Goal: Information Seeking & Learning: Learn about a topic

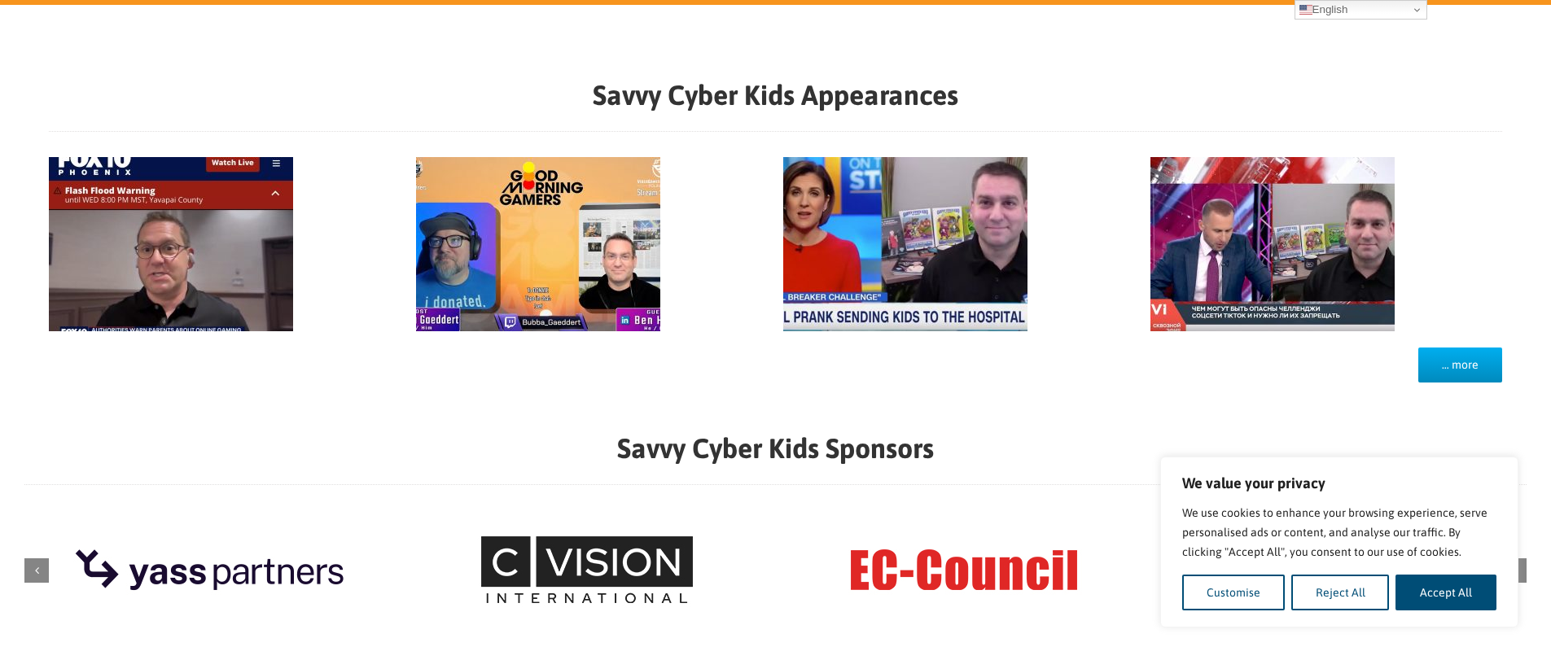
scroll to position [1522, 0]
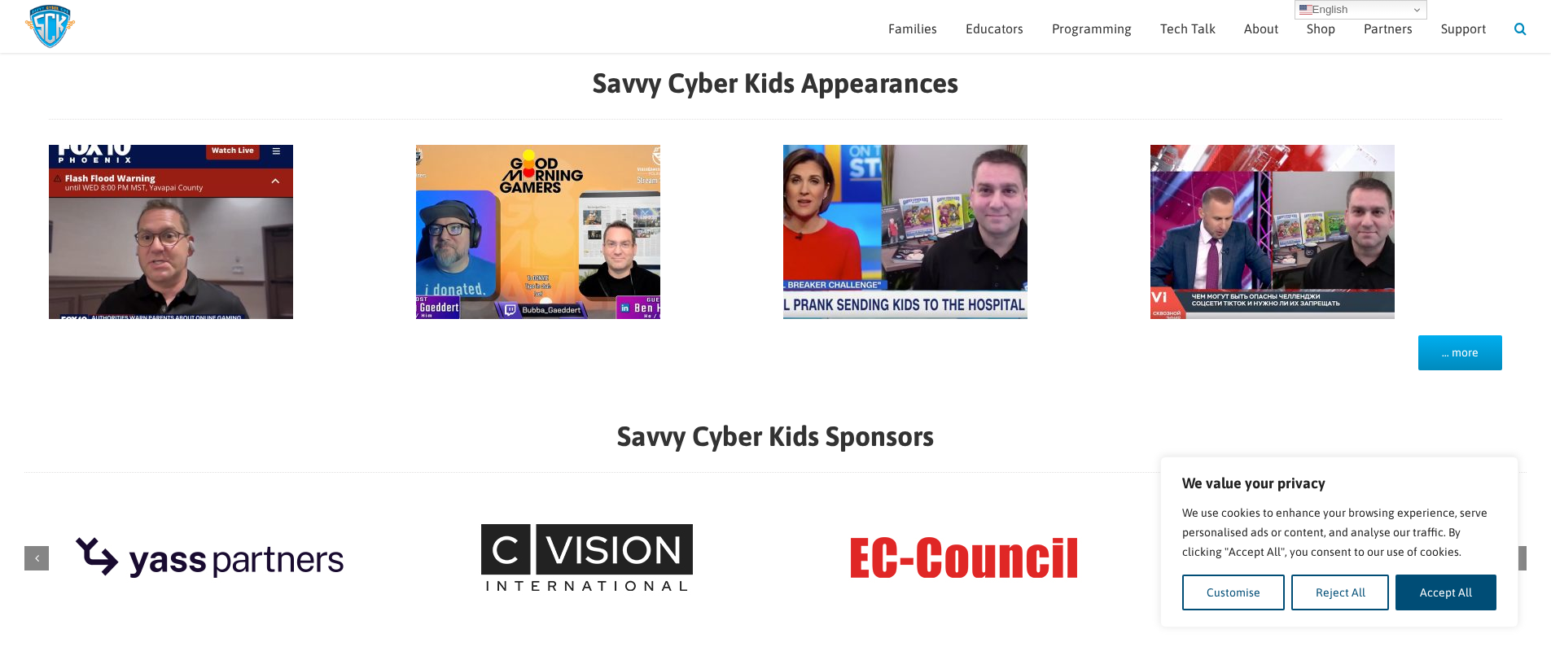
click at [1524, 24] on link "Search" at bounding box center [1521, 26] width 12 height 53
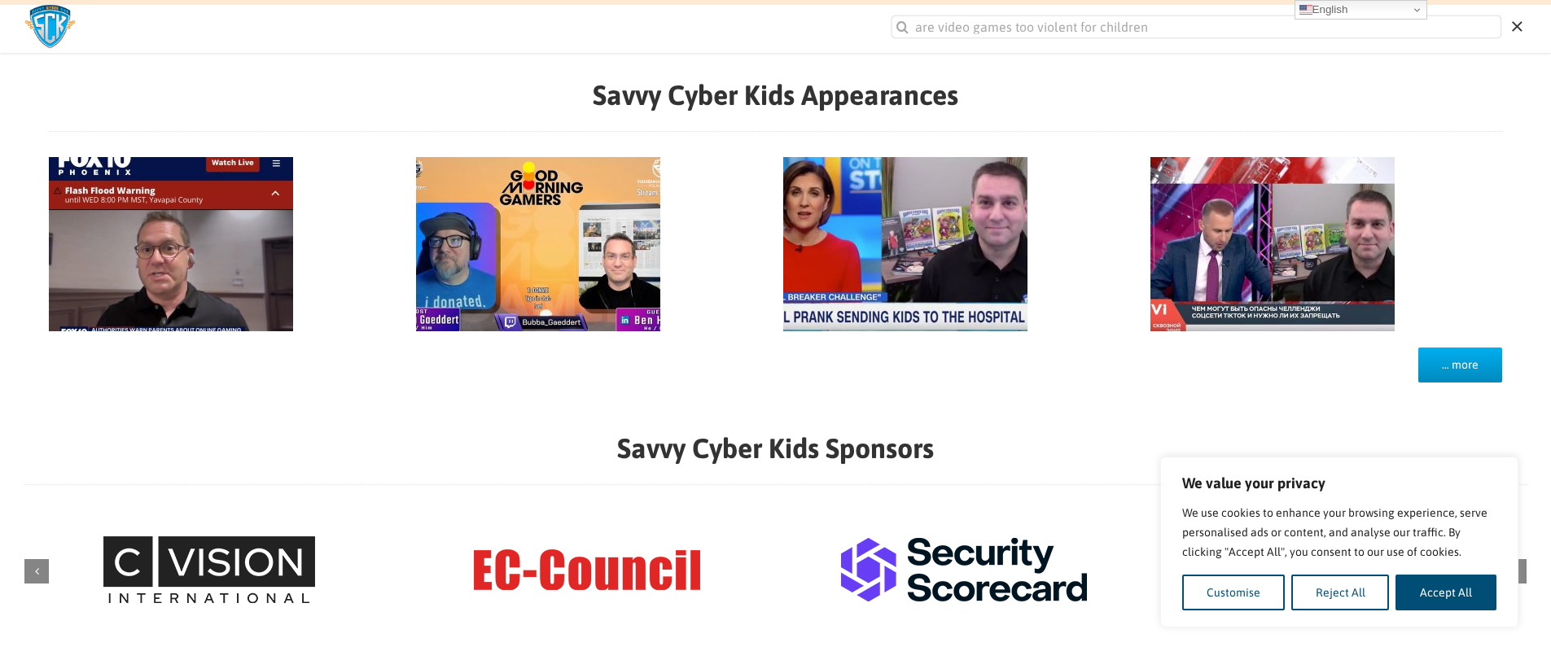
scroll to position [1483, 0]
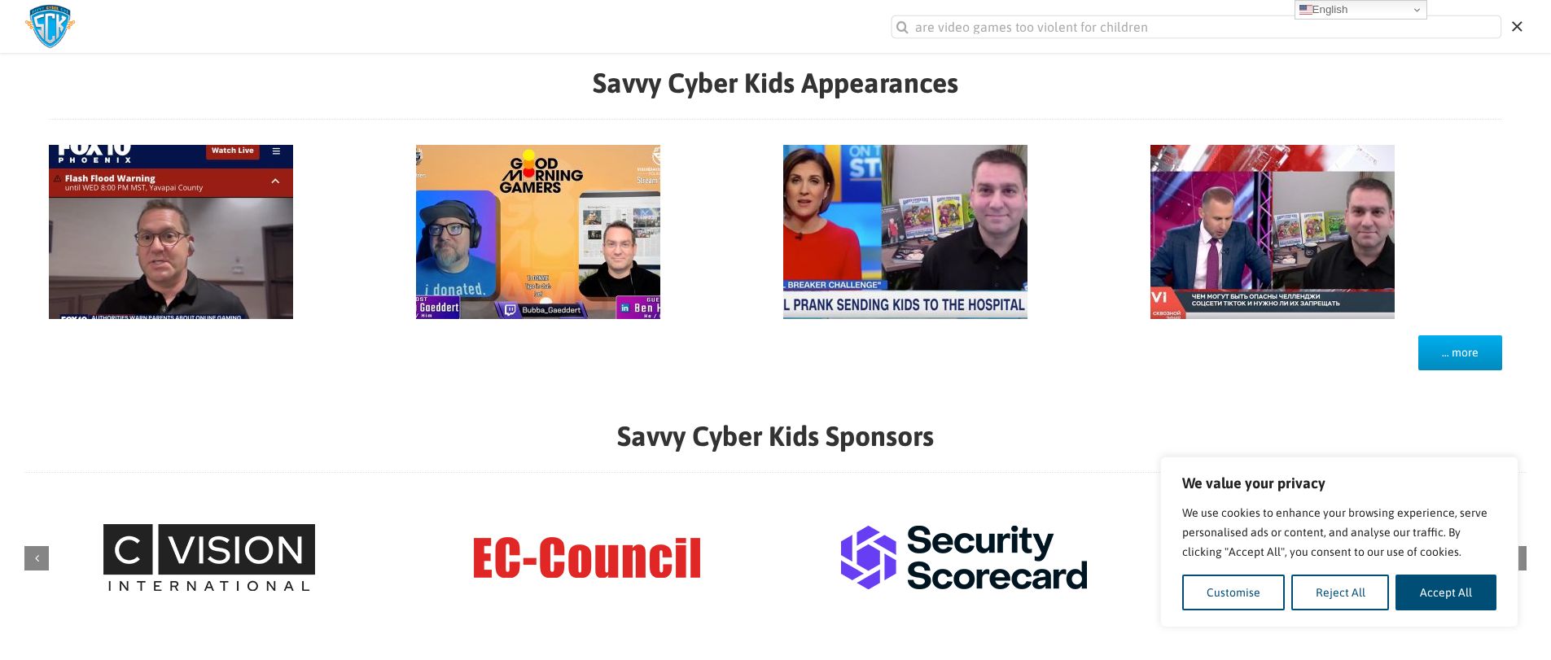
type input "are video games too violent for children"
click at [891, 15] on input "" at bounding box center [903, 27] width 24 height 24
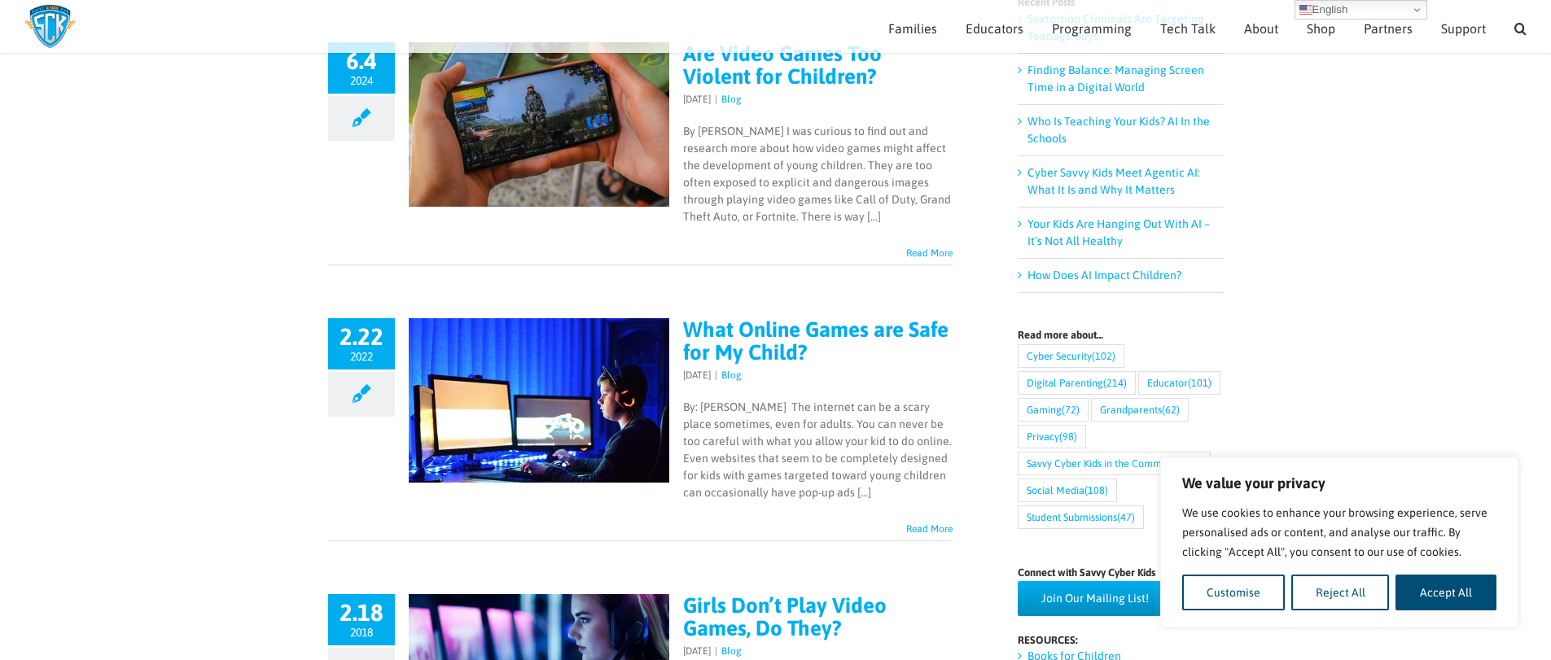
scroll to position [312, 0]
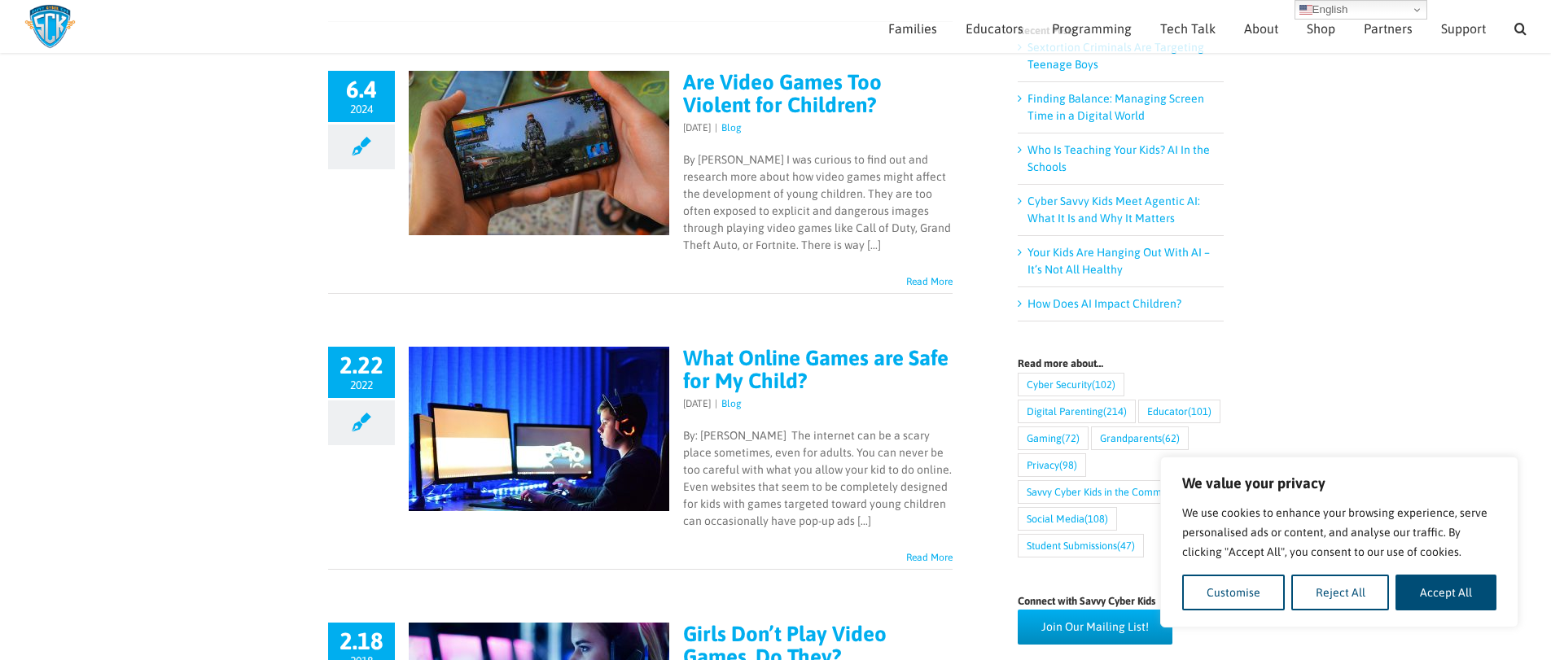
click at [761, 86] on link "Are Video Games Too Violent for Children?" at bounding box center [782, 93] width 199 height 47
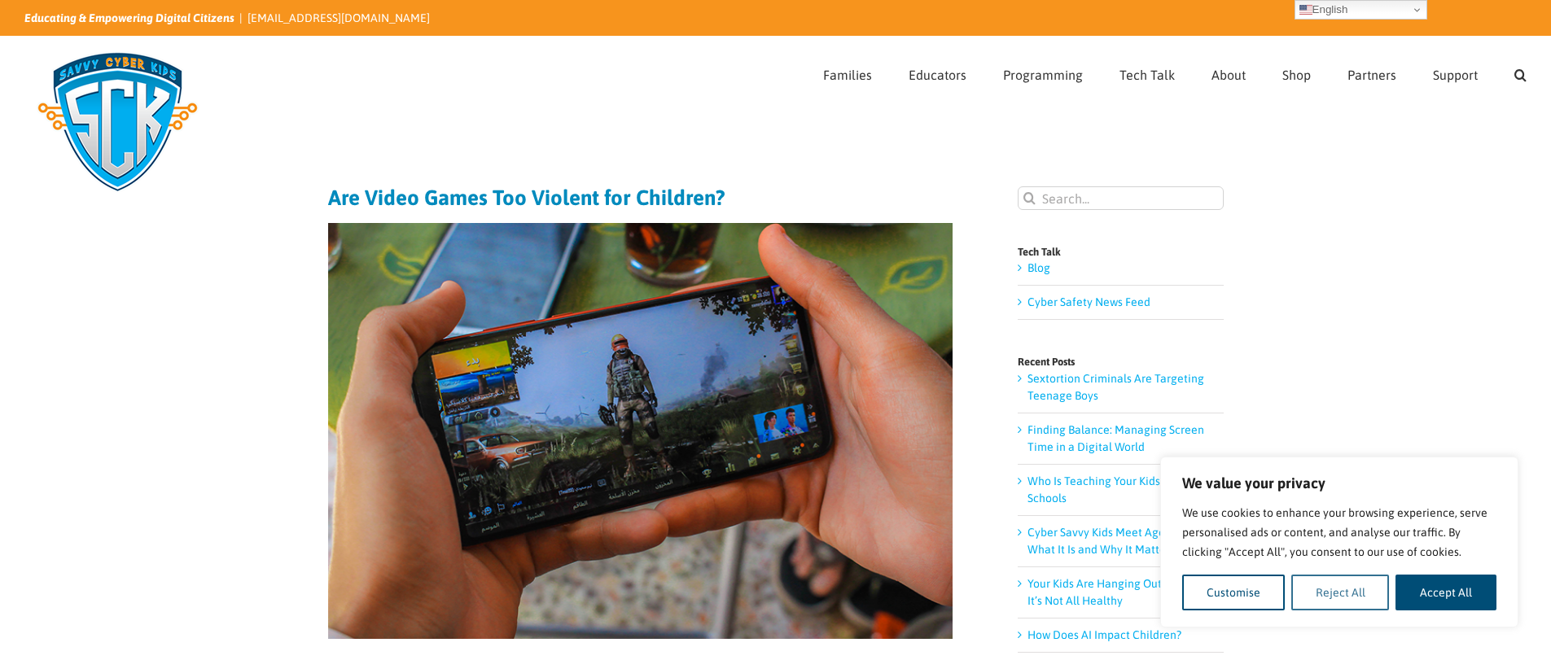
click at [1360, 598] on button "Reject All" at bounding box center [1341, 593] width 99 height 36
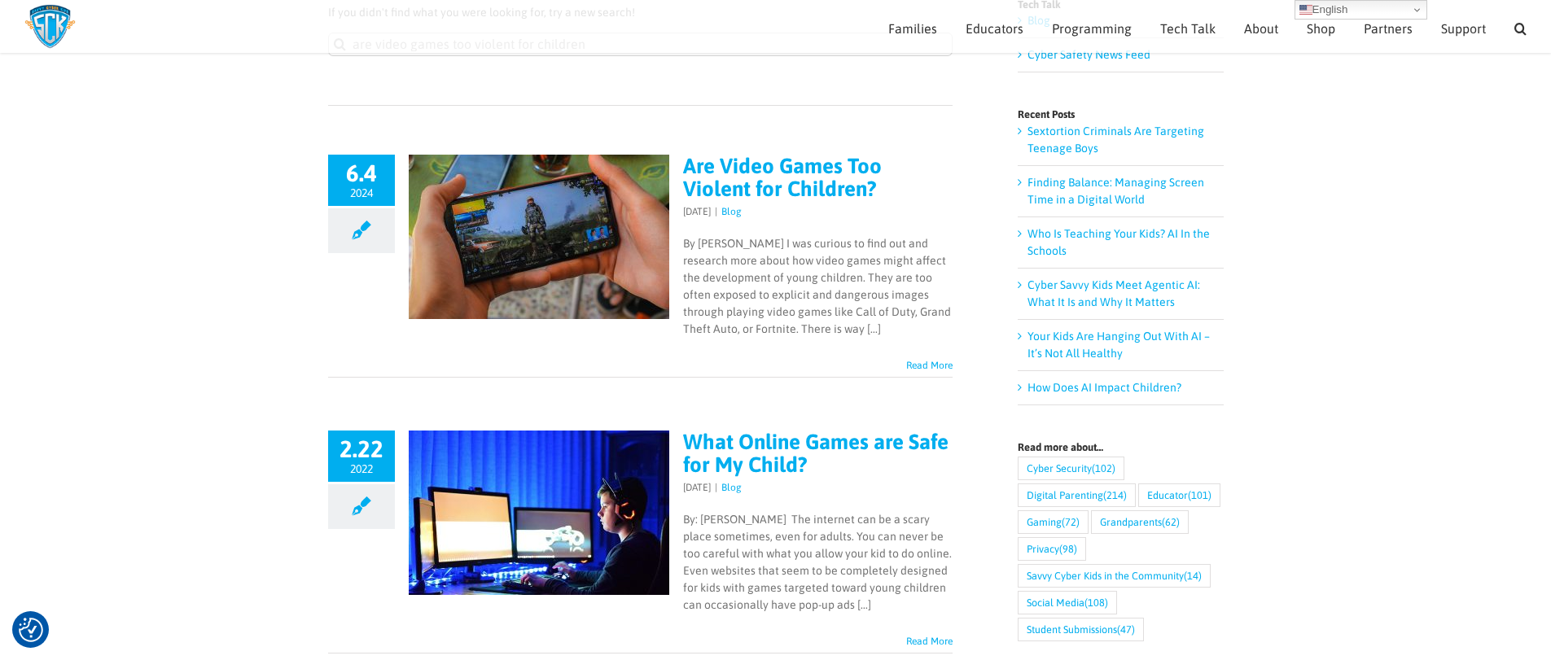
scroll to position [121, 0]
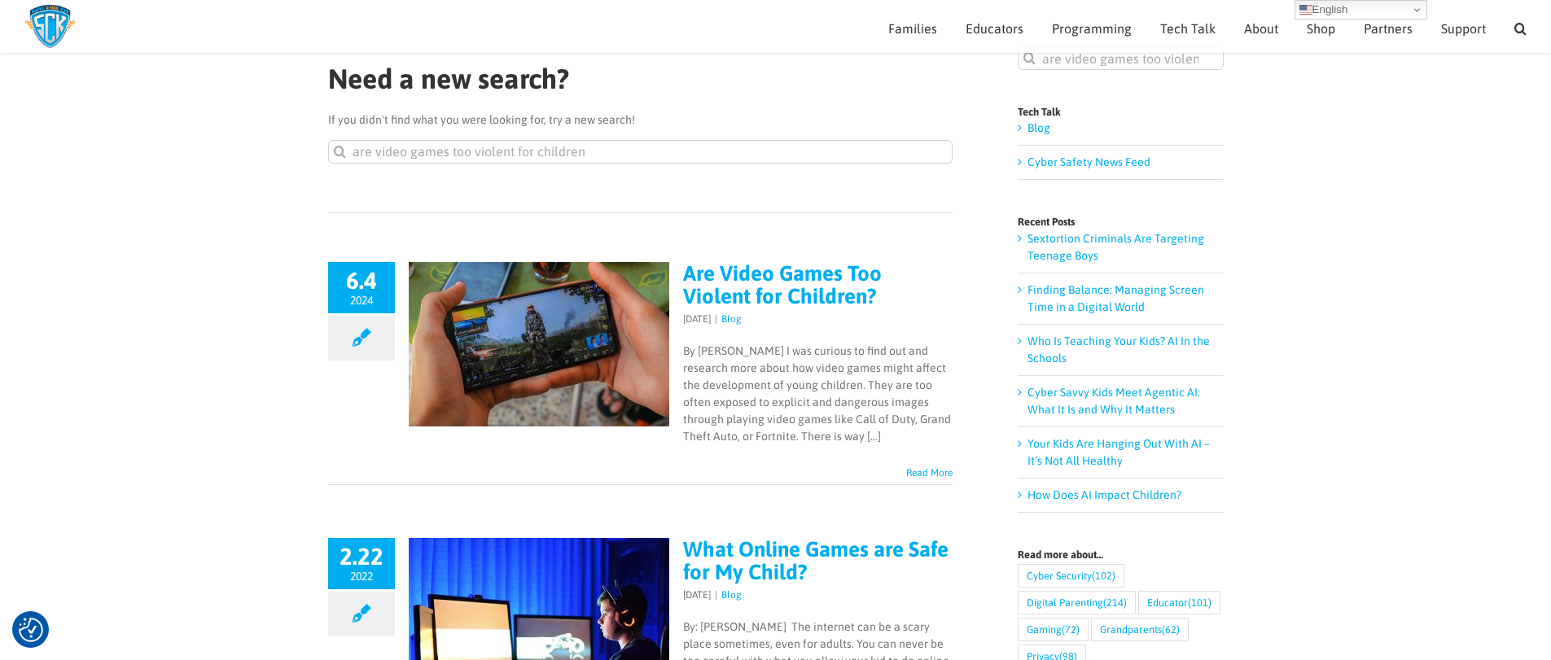
click at [795, 283] on link "Are Video Games Too Violent for Children?" at bounding box center [782, 284] width 199 height 47
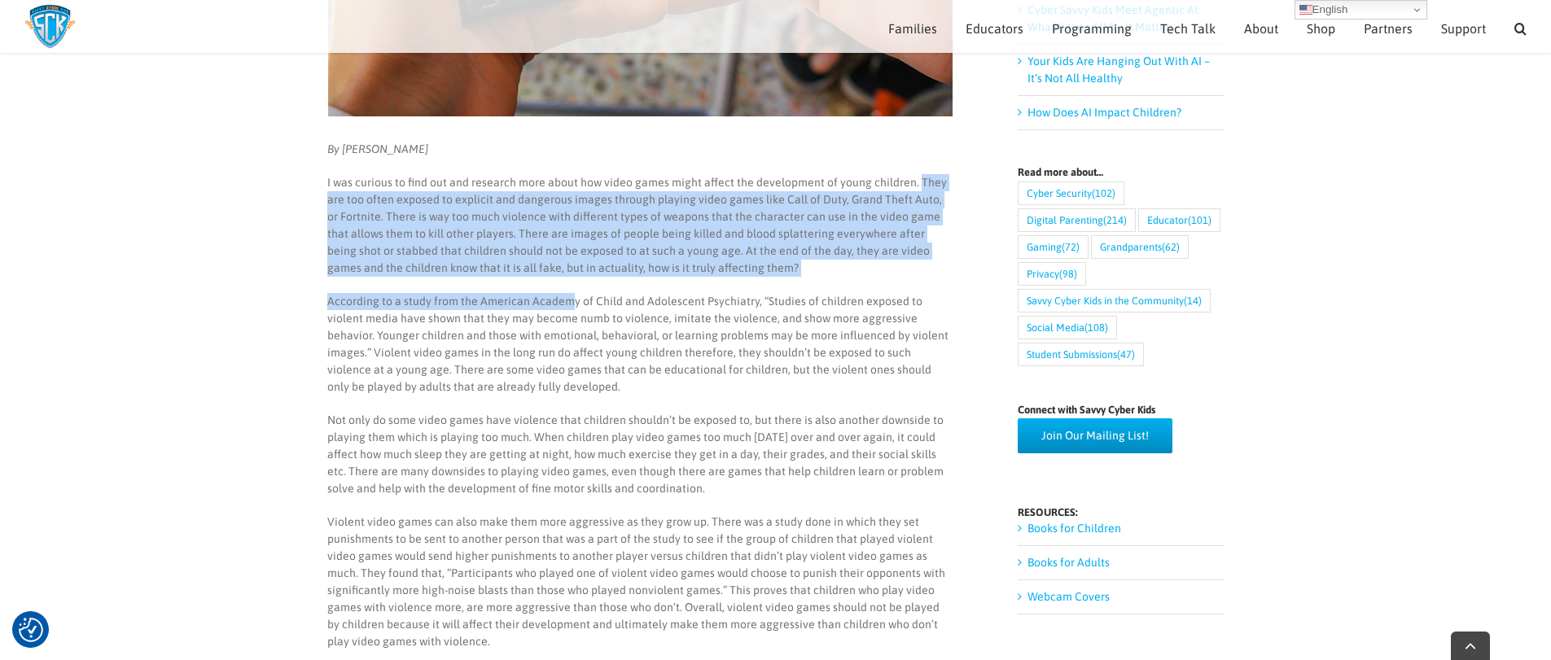
scroll to position [555, 0]
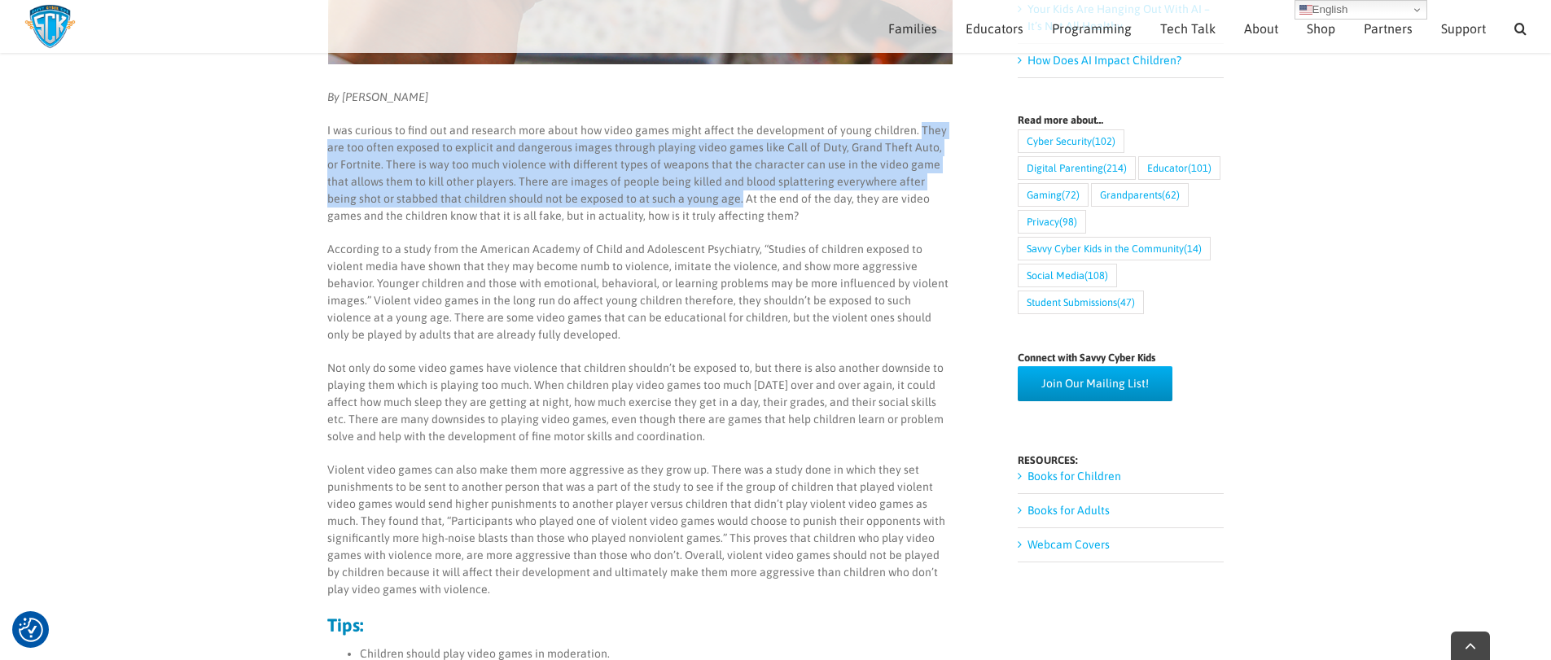
drag, startPoint x: 914, startPoint y: 207, endPoint x: 682, endPoint y: 201, distance: 231.4
click at [682, 201] on p "I was curious to find out and research more about how video games might affect …" at bounding box center [639, 173] width 625 height 103
copy p "They are too often exposed to explicit and dangerous images through playing vid…"
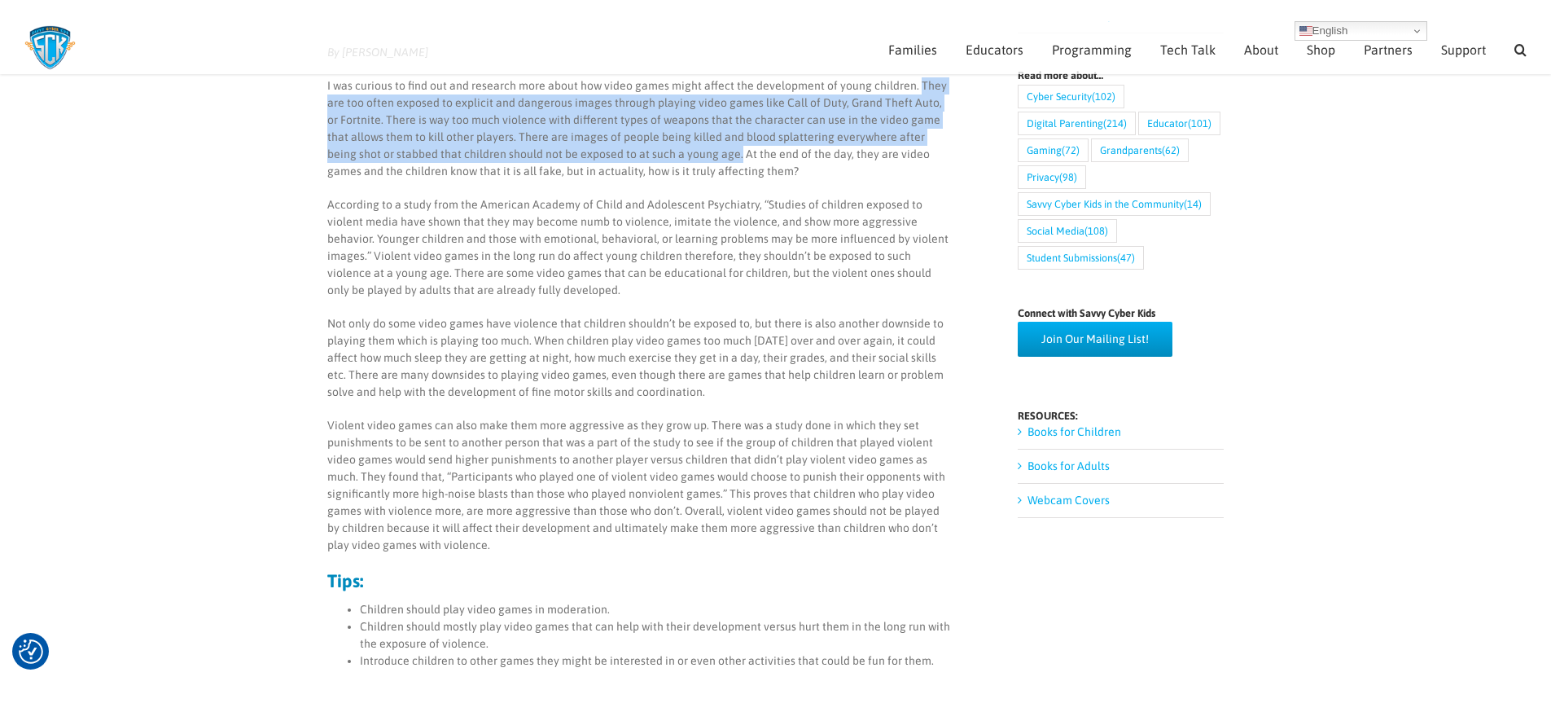
scroll to position [540, 0]
